Goal: Transaction & Acquisition: Purchase product/service

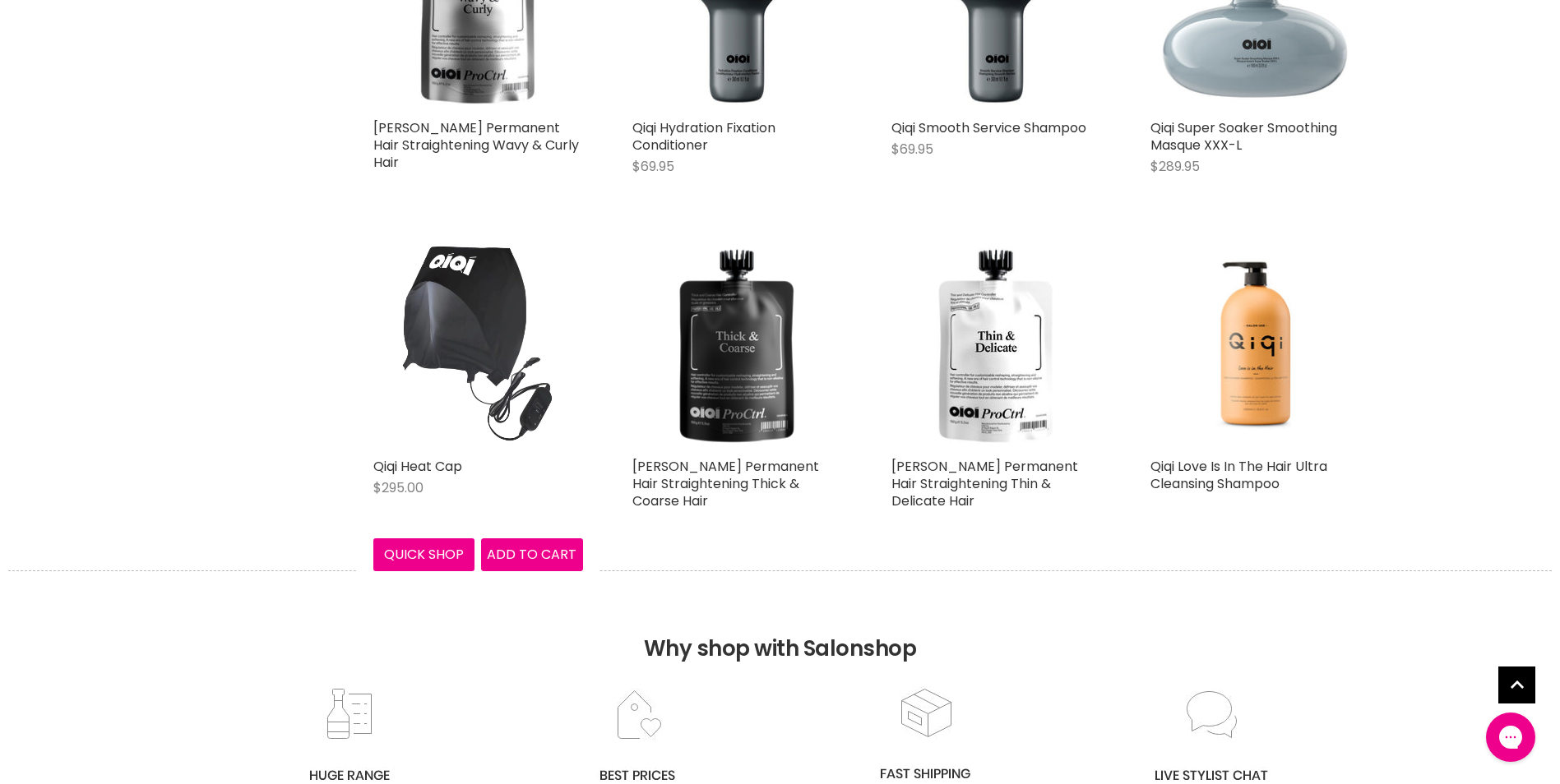
click at [487, 350] on img "Main content" at bounding box center [479, 345] width 210 height 210
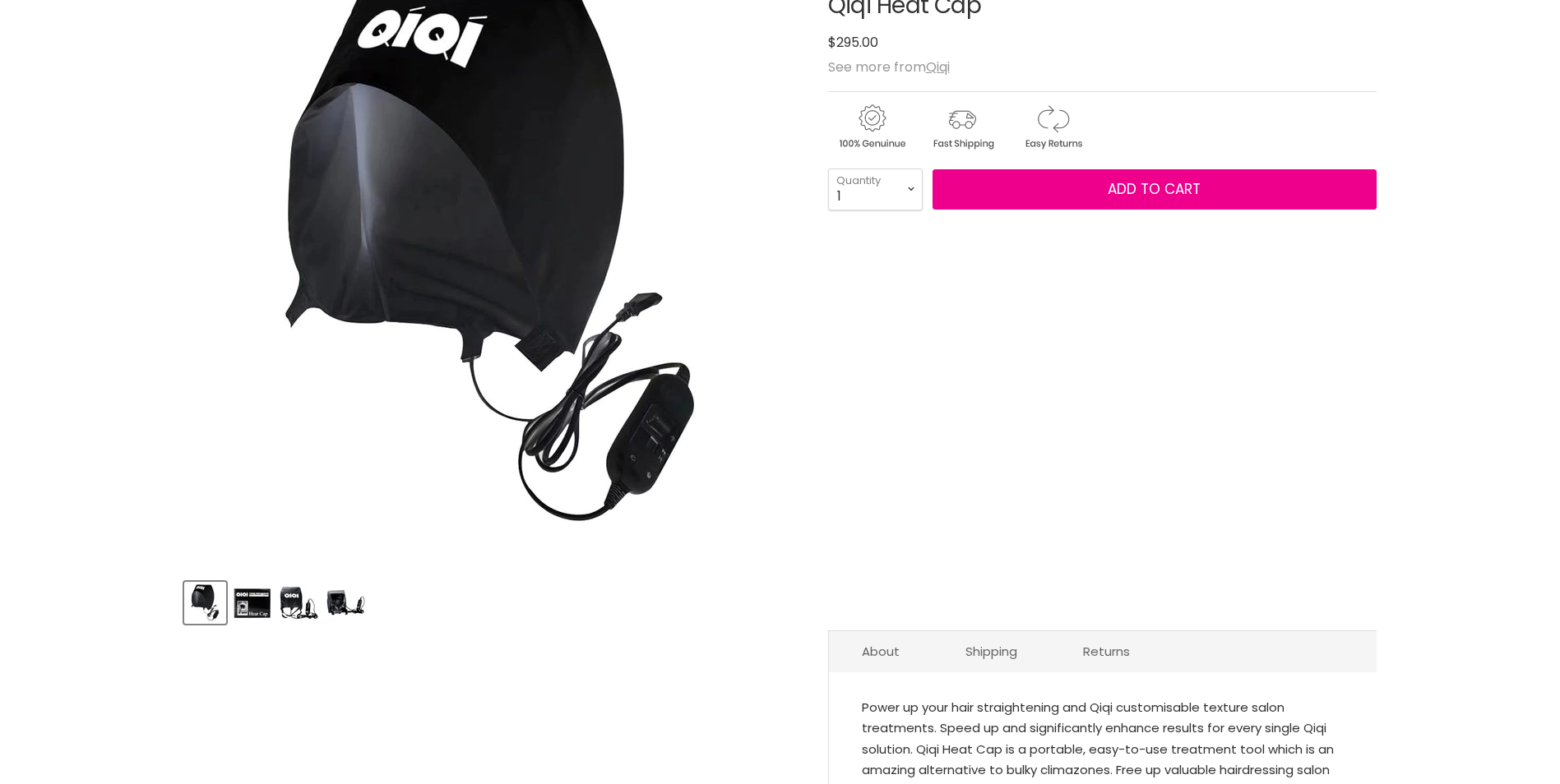
scroll to position [247, 0]
click at [268, 602] on img "Product thumbnails" at bounding box center [252, 603] width 39 height 39
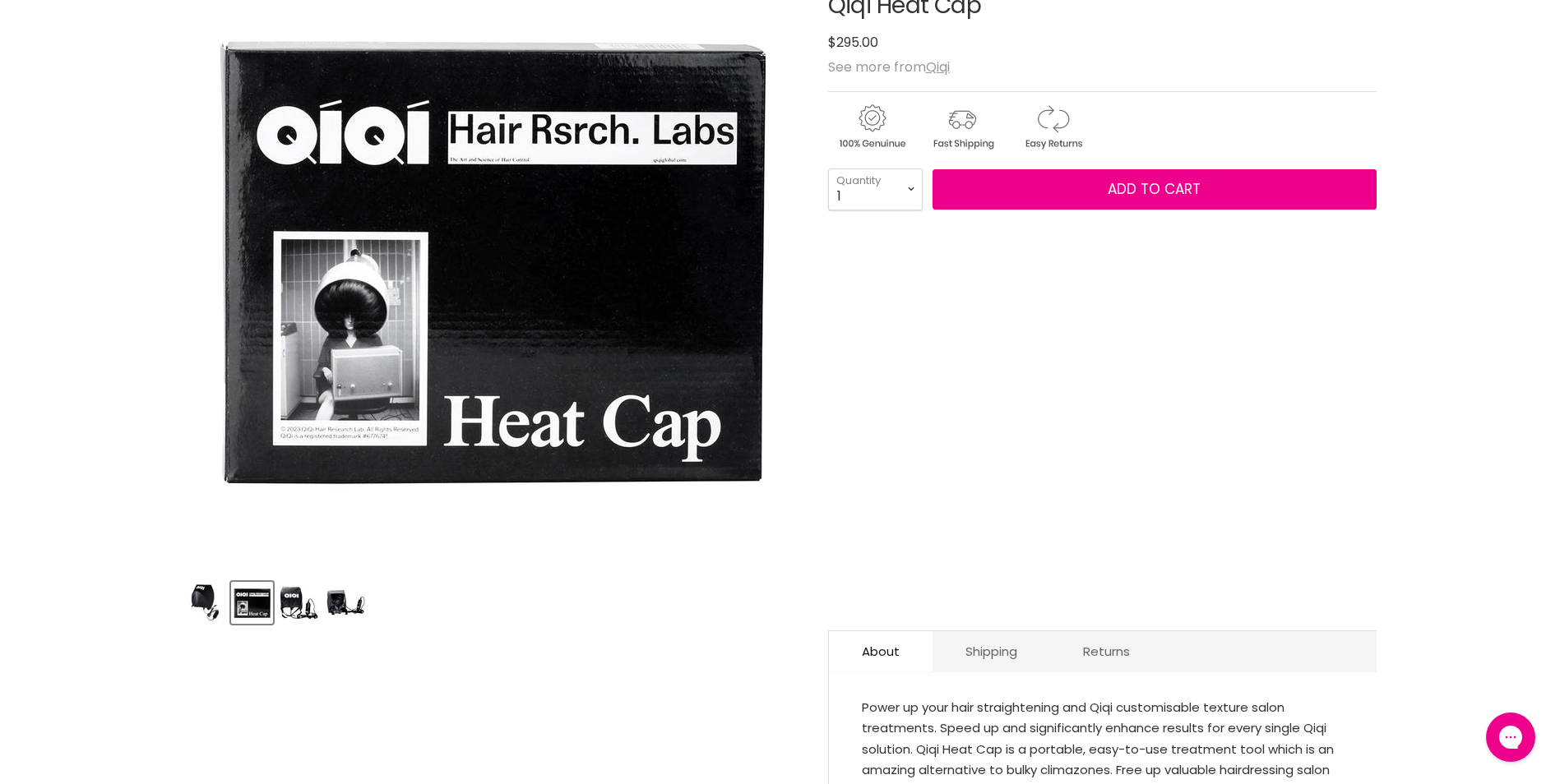
scroll to position [0, 0]
click at [290, 599] on img "Product thumbnails" at bounding box center [299, 603] width 39 height 39
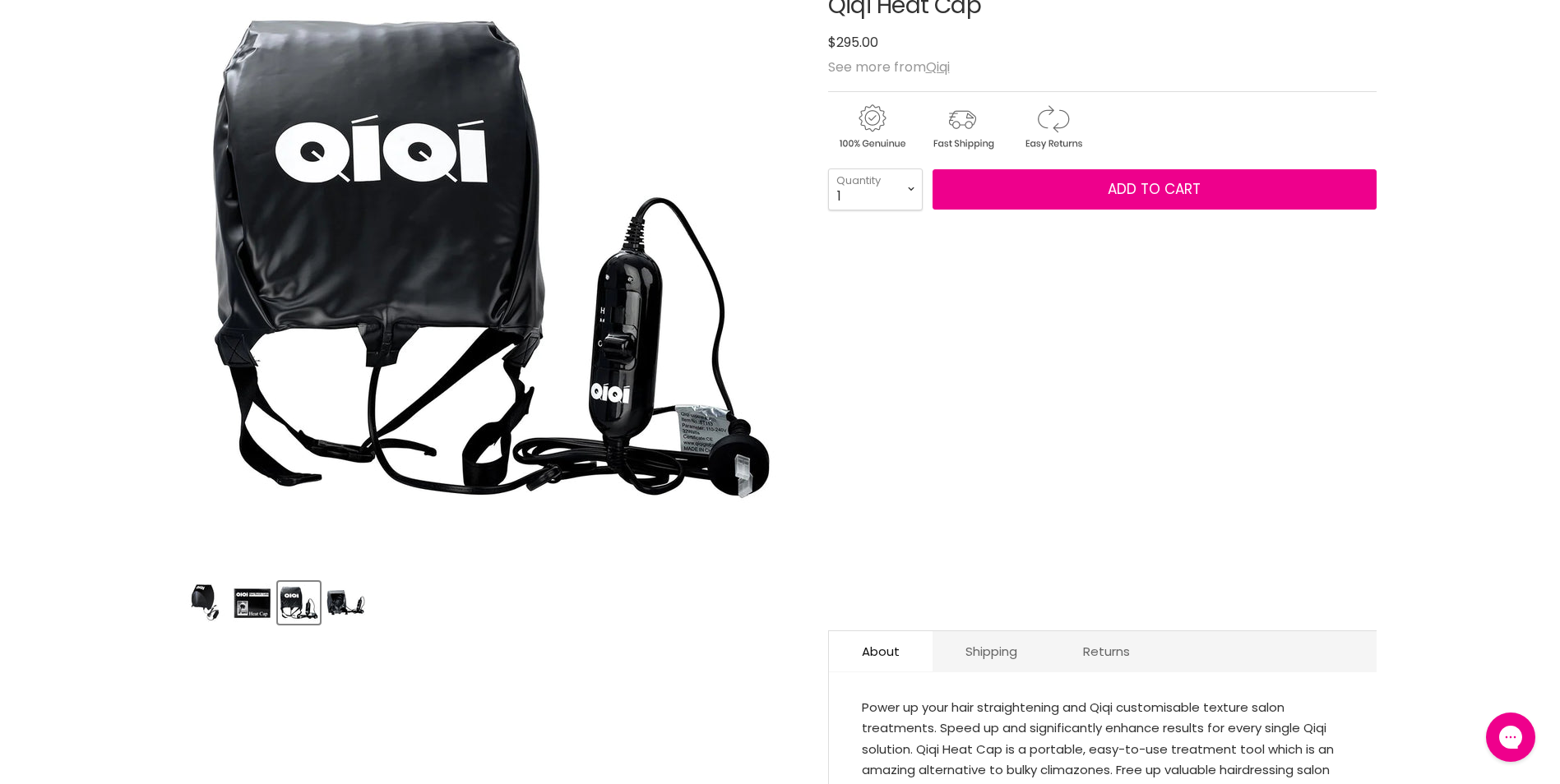
click at [270, 602] on img "Product thumbnails" at bounding box center [252, 603] width 39 height 39
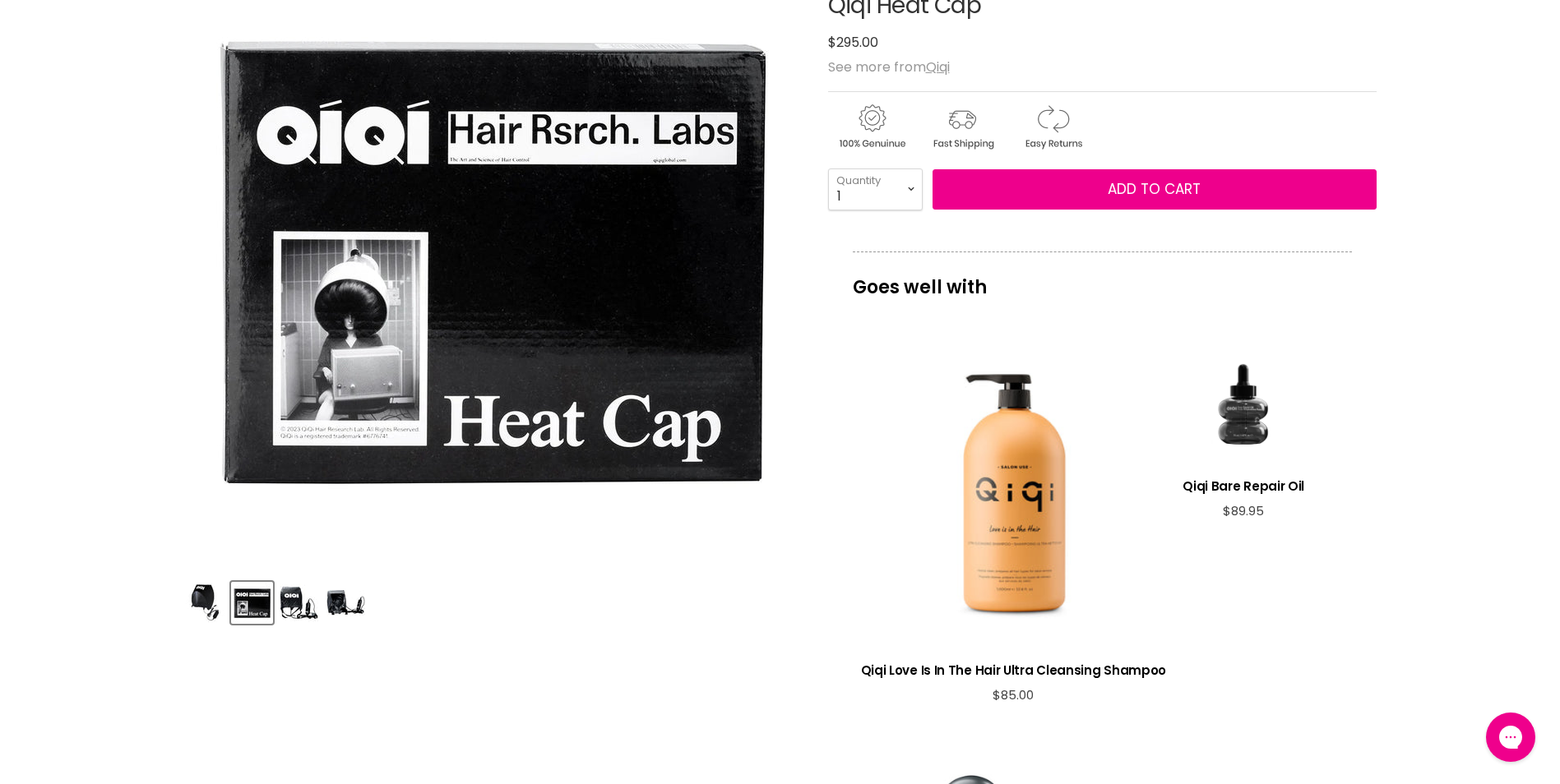
click at [304, 598] on img "Product thumbnails" at bounding box center [299, 603] width 39 height 39
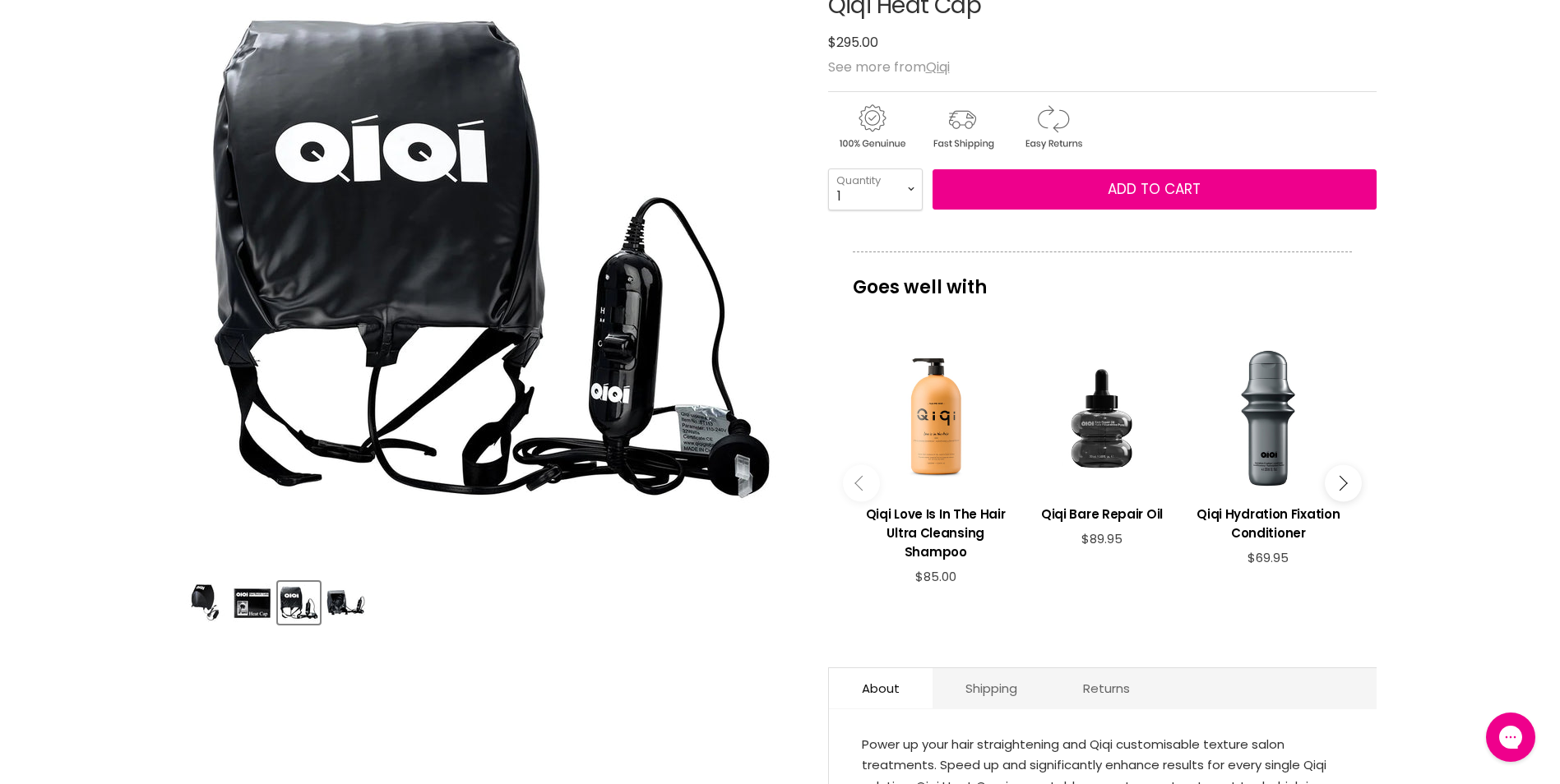
click at [358, 606] on img "Product thumbnails" at bounding box center [346, 603] width 39 height 39
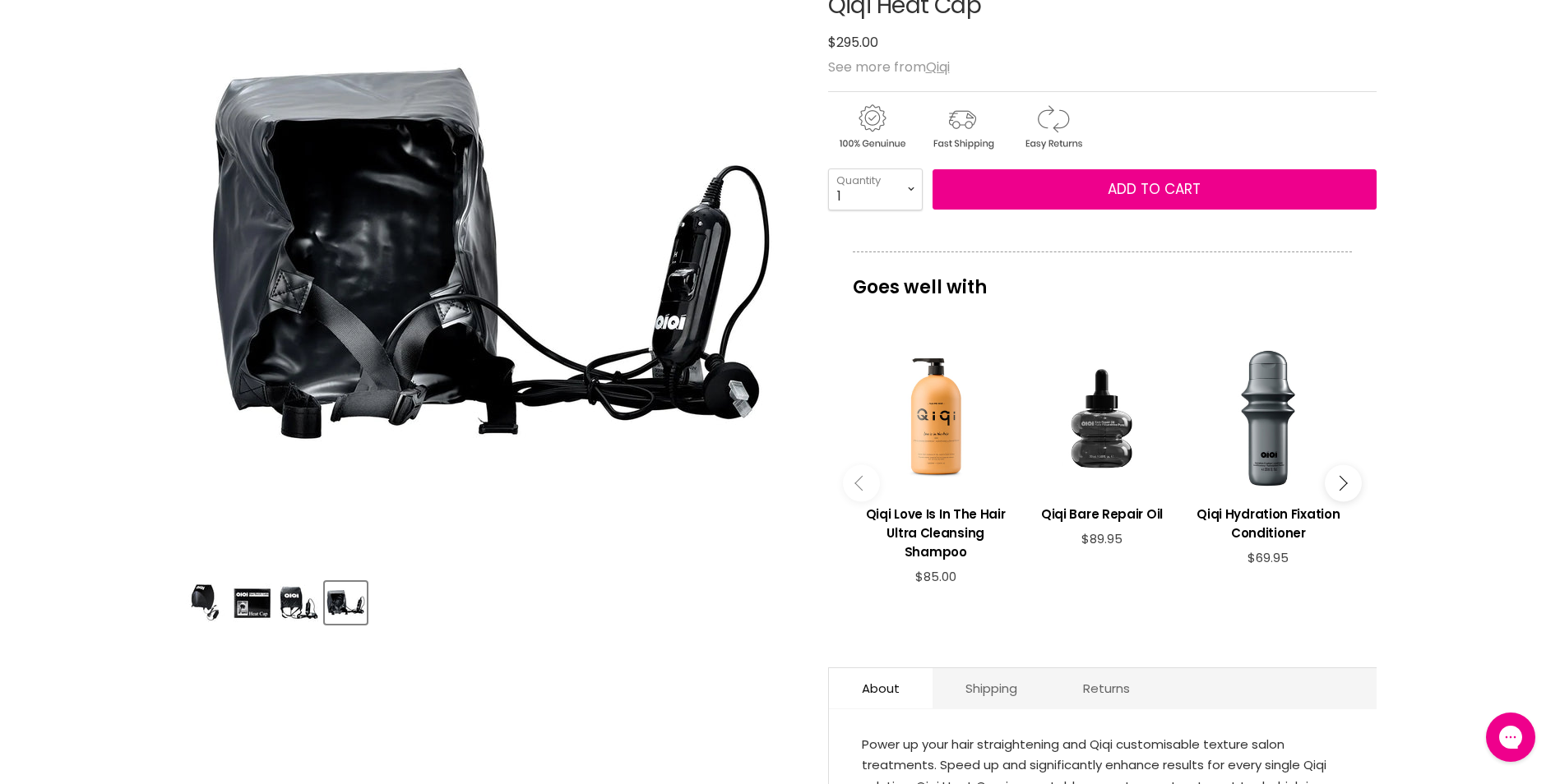
click at [192, 591] on img "Product thumbnails" at bounding box center [205, 603] width 39 height 39
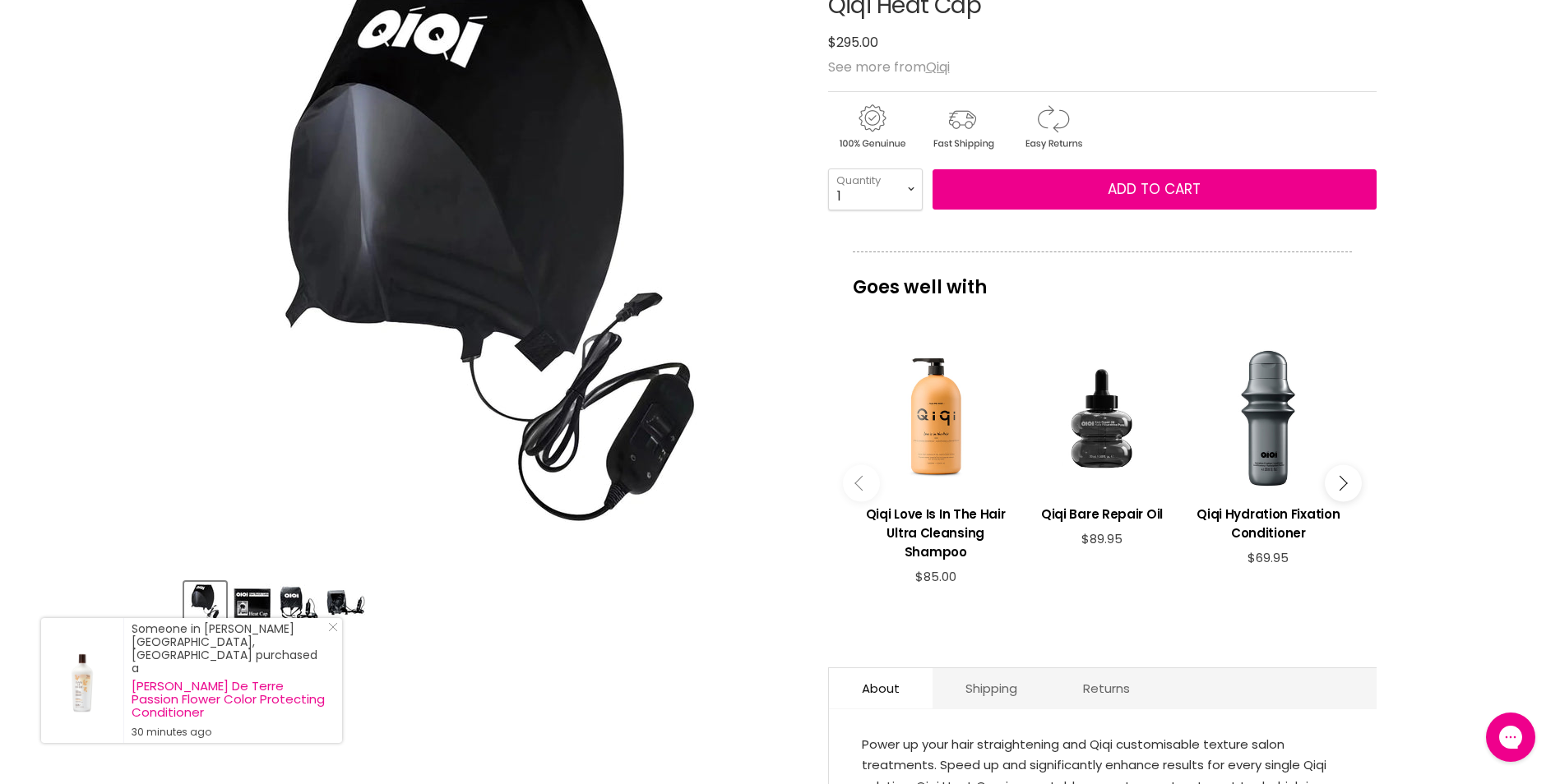
click at [259, 595] on img "Product thumbnails" at bounding box center [252, 603] width 39 height 39
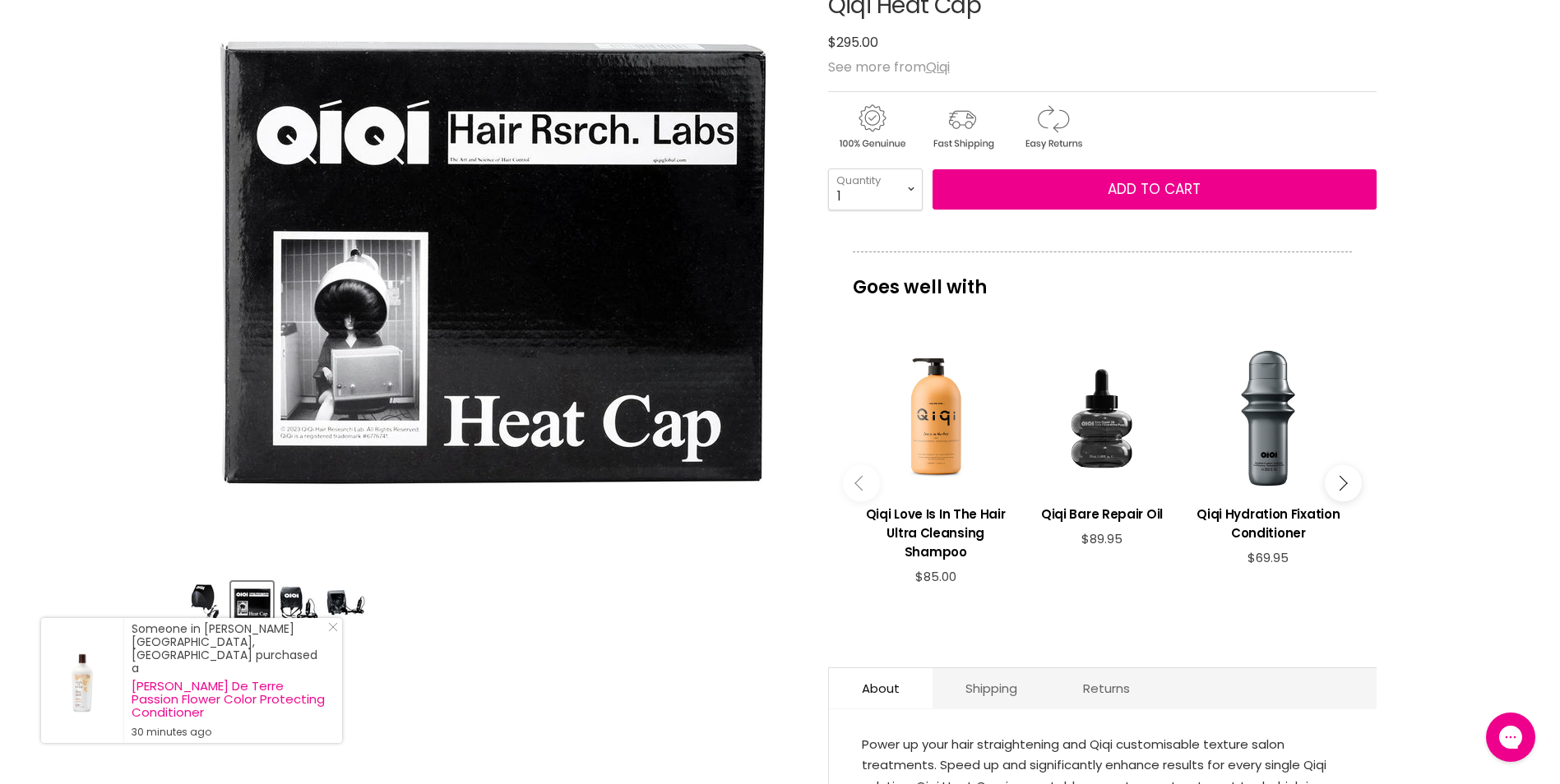
click at [332, 594] on img "Product thumbnails" at bounding box center [346, 603] width 39 height 39
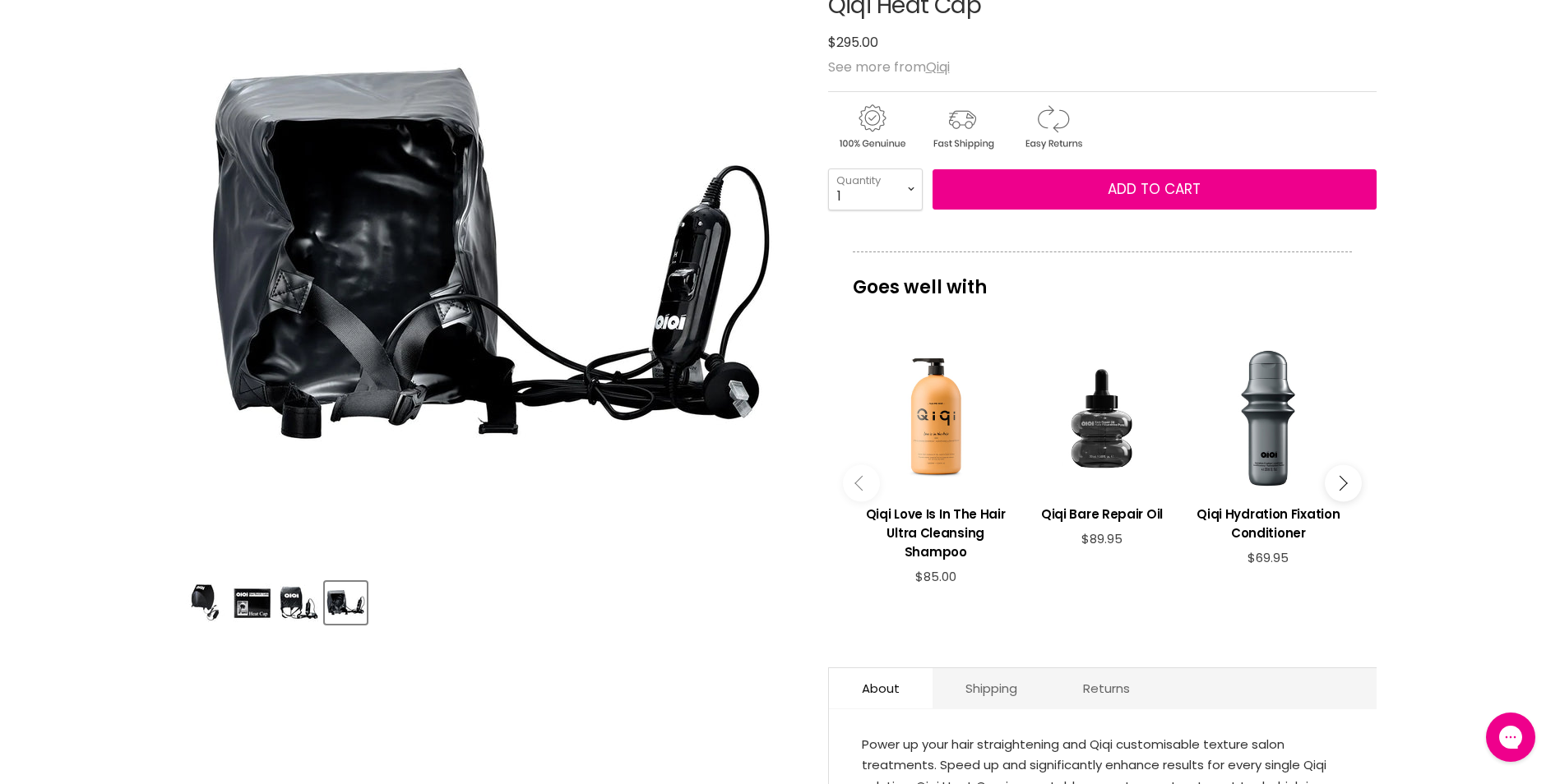
click at [220, 595] on img "Product thumbnails" at bounding box center [205, 603] width 39 height 39
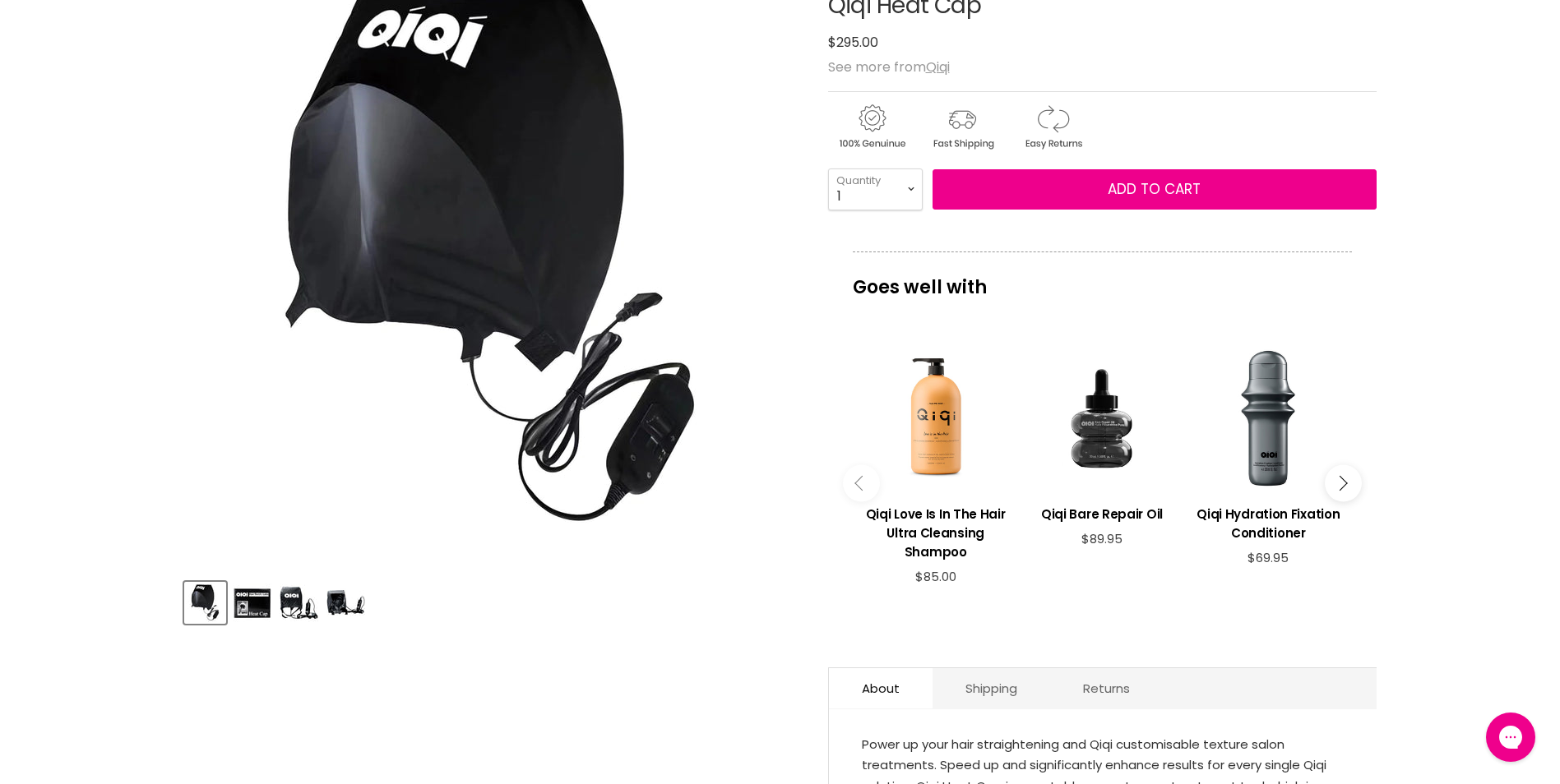
click at [256, 597] on img "Product thumbnails" at bounding box center [252, 603] width 39 height 39
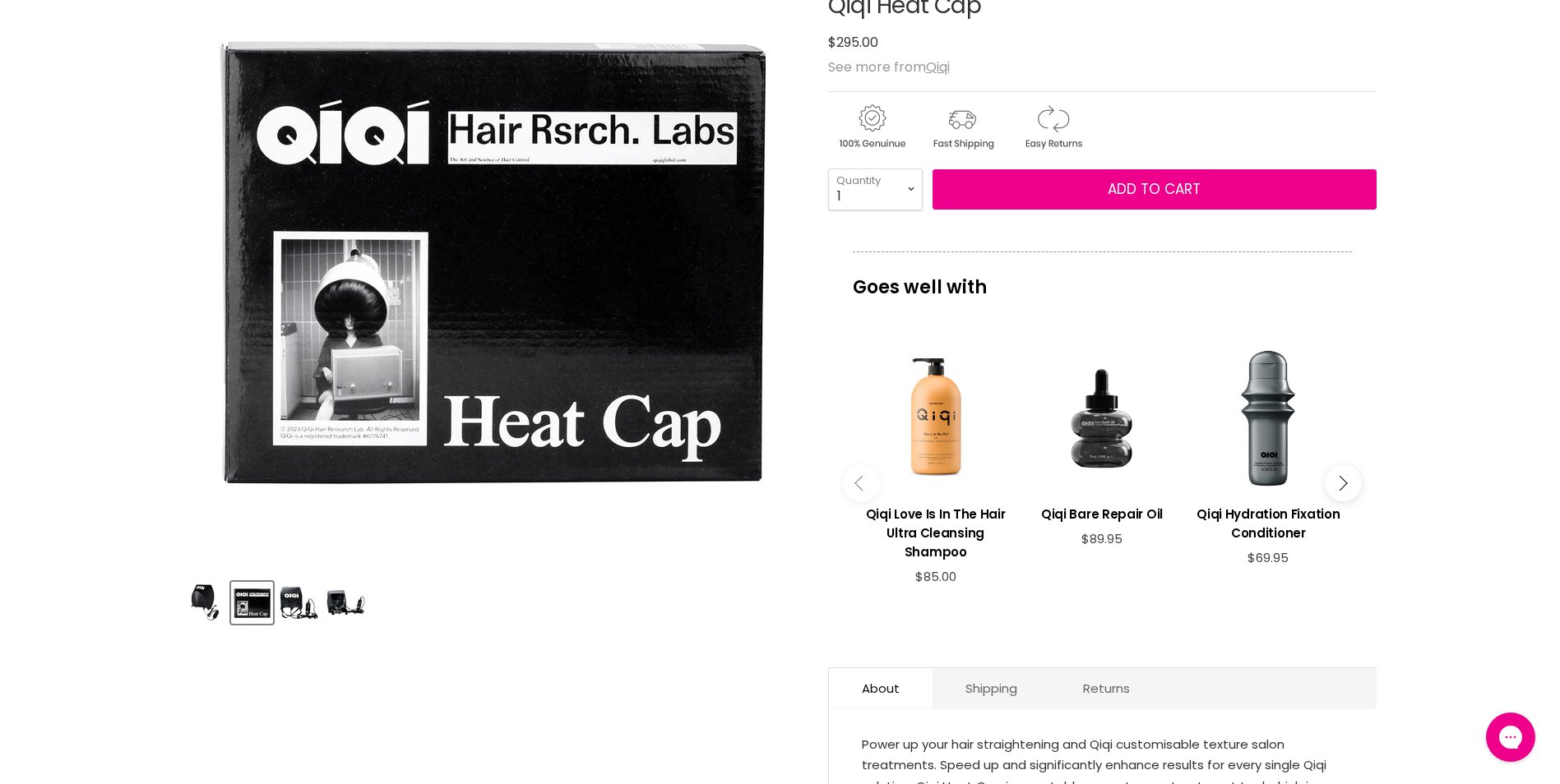
click at [296, 602] on img "Product thumbnails" at bounding box center [299, 603] width 39 height 39
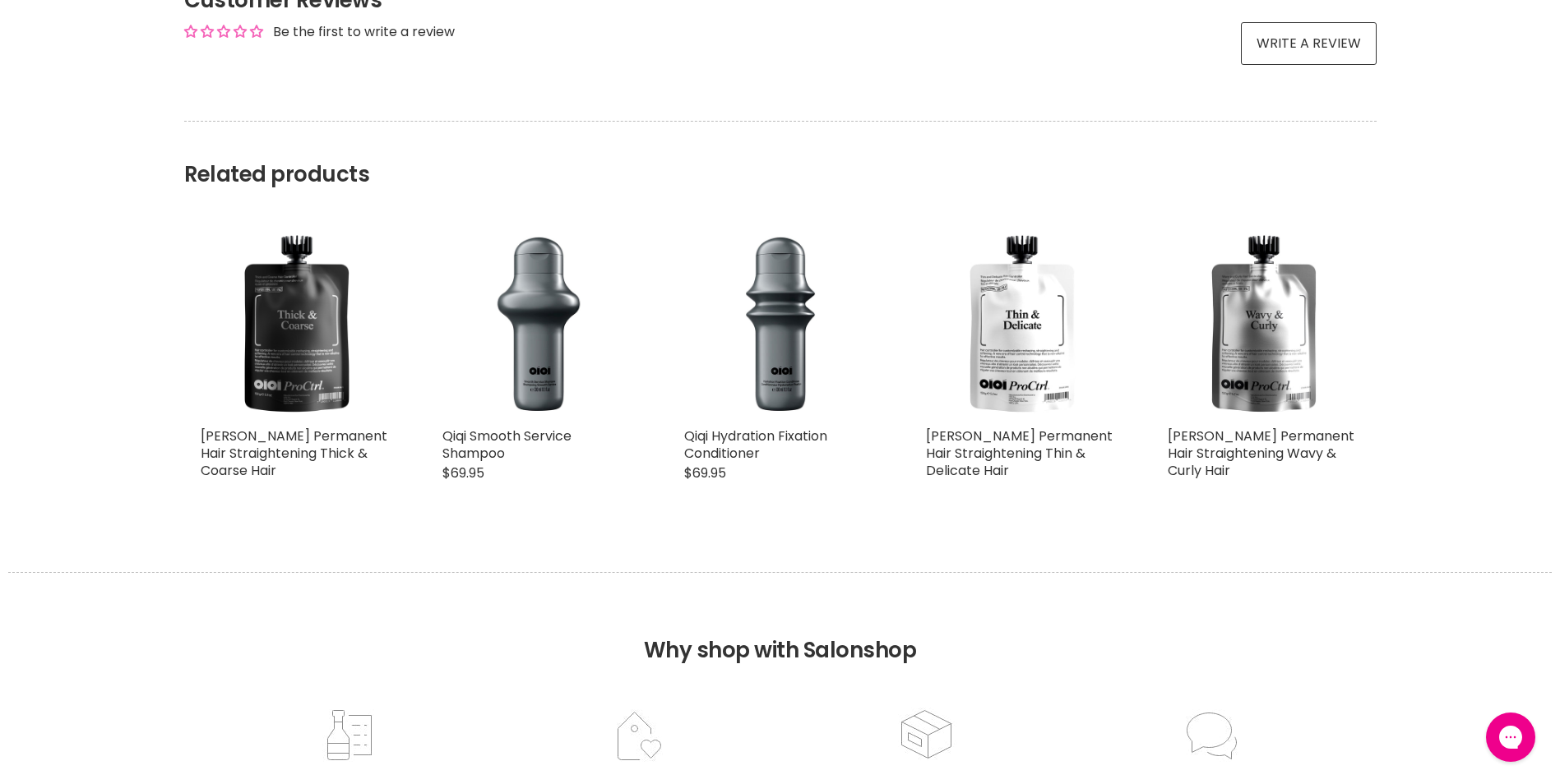
scroll to position [1398, 0]
